Goal: Transaction & Acquisition: Purchase product/service

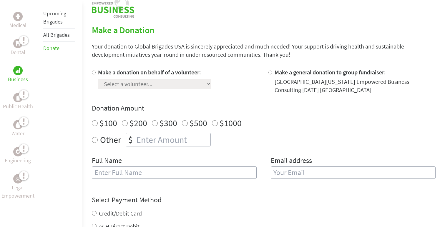
scroll to position [130, 0]
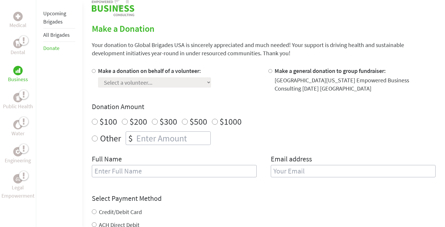
click at [92, 70] on input "Make a donation on behalf of a volunteer:" at bounding box center [94, 71] width 4 height 4
radio input "true"
click at [107, 82] on select "Select a volunteer... [PERSON_NAME] [GEOGRAPHIC_DATA][PERSON_NAME] [GEOGRAPHIC_…" at bounding box center [154, 82] width 113 height 10
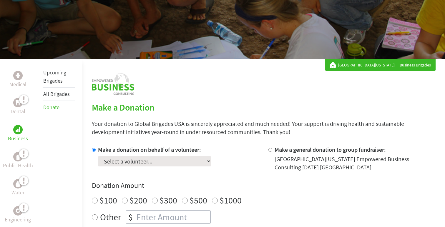
scroll to position [0, 0]
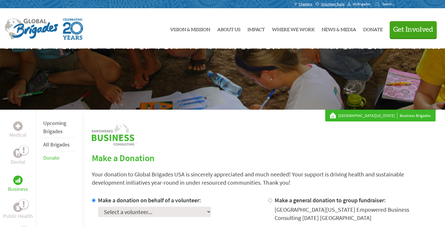
click at [360, 5] on span "MyBrigades" at bounding box center [361, 4] width 17 height 5
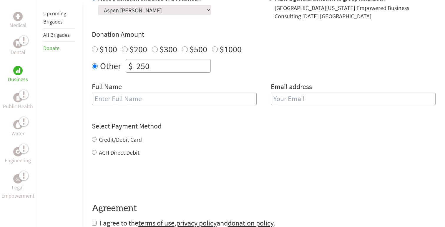
scroll to position [203, 0]
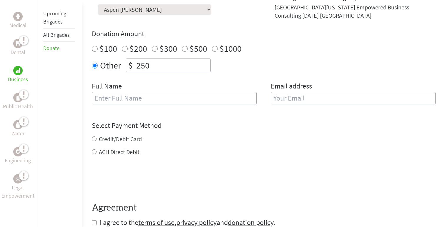
click at [197, 100] on input "text" at bounding box center [174, 98] width 165 height 12
type input "Aspen [PERSON_NAME]"
type input "baynesae@miamioh.edu"
click at [95, 139] on div "Credit/Debit Card ACH Direct Debit" at bounding box center [264, 145] width 344 height 21
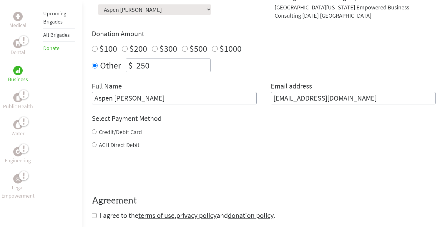
click at [92, 132] on input "Credit/Debit Card" at bounding box center [94, 132] width 5 height 5
radio input "true"
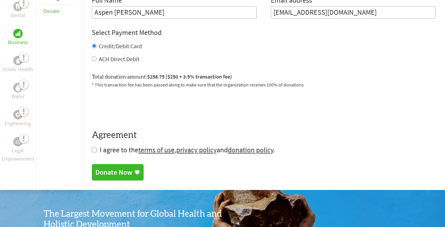
scroll to position [297, 0]
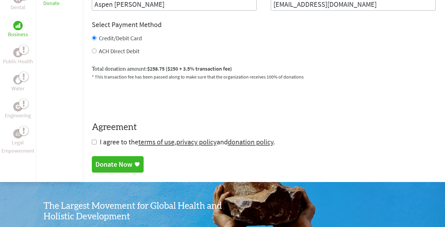
click at [93, 143] on input "checkbox" at bounding box center [94, 142] width 5 height 5
checkbox input "true"
click at [108, 167] on div "Donate Now" at bounding box center [113, 164] width 37 height 9
